Goal: Check status: Check status

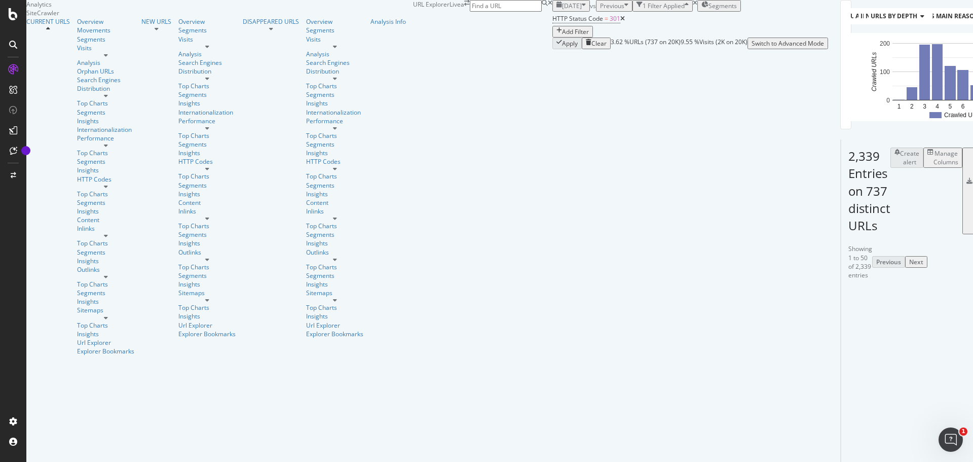
click at [562, 10] on span "[DATE]" at bounding box center [572, 6] width 20 height 9
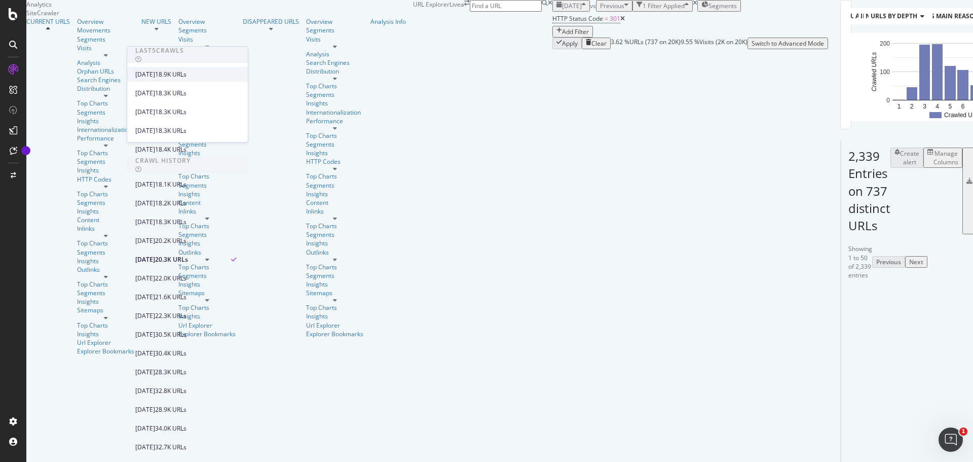
click at [155, 73] on div "[DATE]" at bounding box center [145, 74] width 20 height 9
